Goal: Task Accomplishment & Management: Use online tool/utility

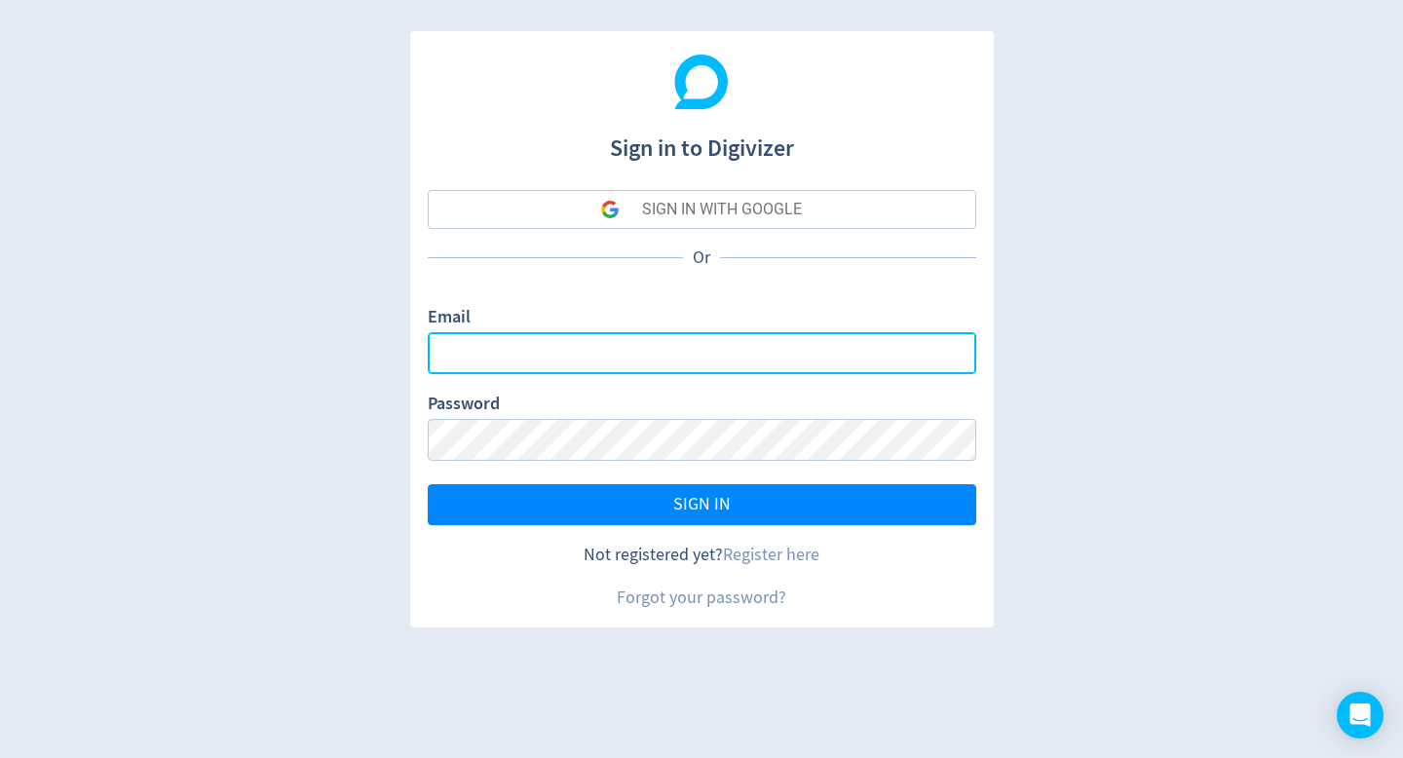
click at [511, 361] on input "Email" at bounding box center [702, 353] width 548 height 42
type input "[DOMAIN_NAME][EMAIL_ADDRESS][DOMAIN_NAME]"
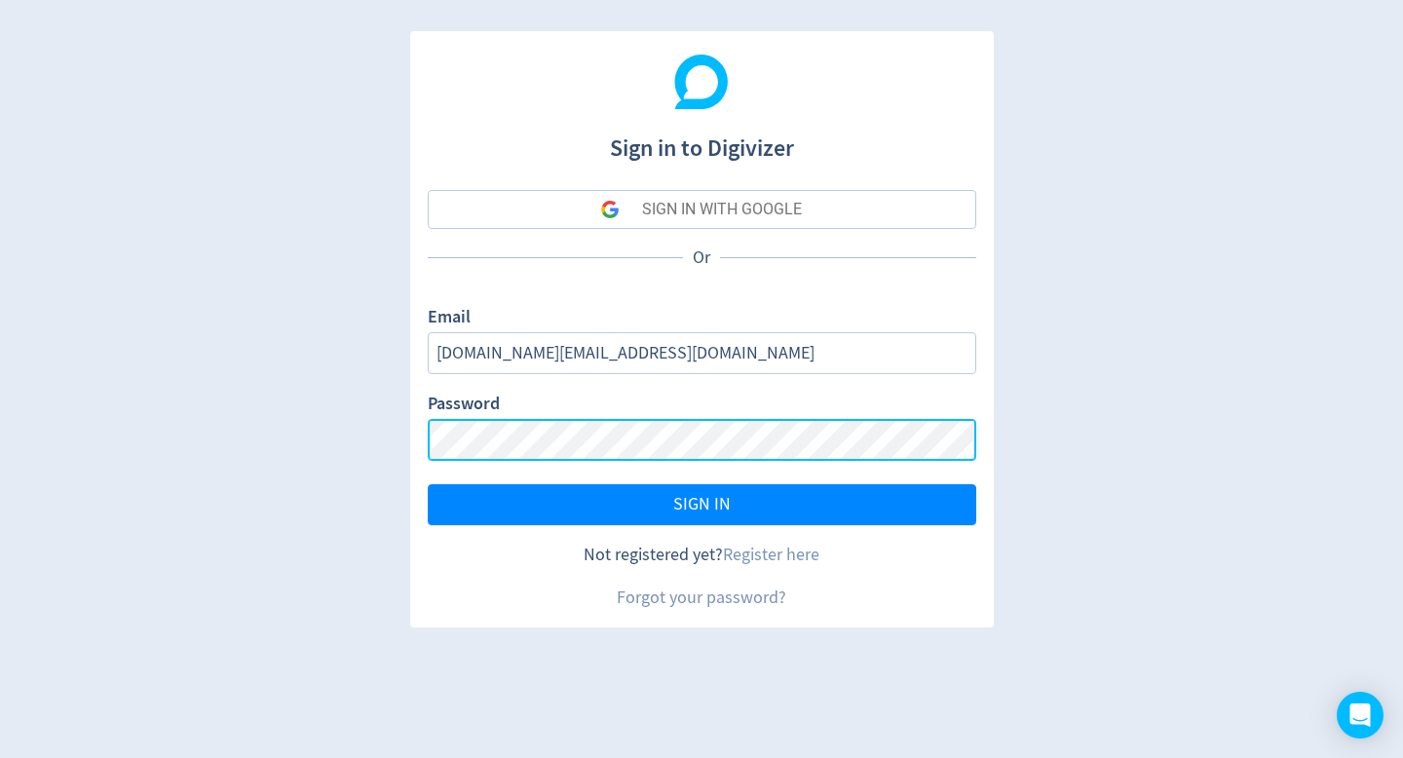
click at [428, 484] on button "SIGN IN" at bounding box center [702, 504] width 548 height 41
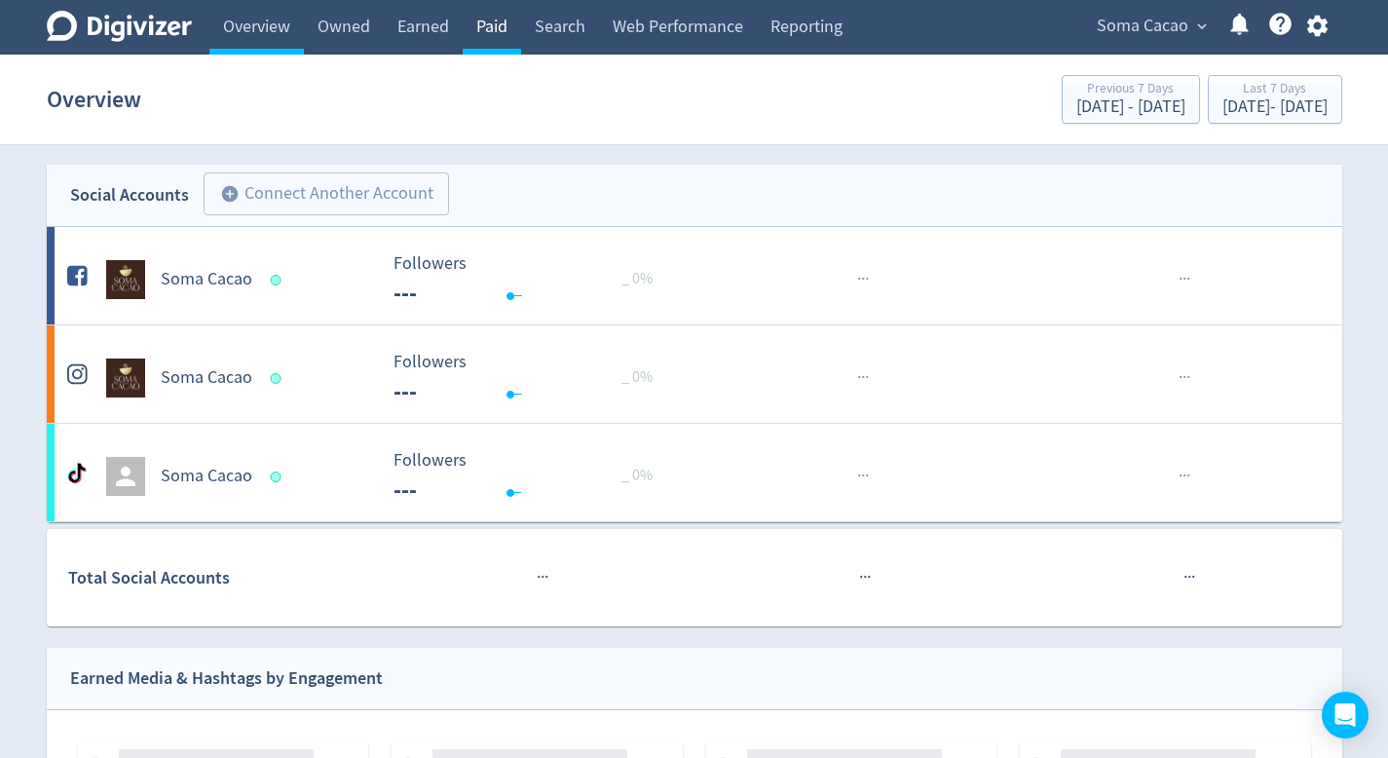
click at [513, 40] on link "Paid" at bounding box center [492, 27] width 58 height 55
